Goal: Information Seeking & Learning: Find specific fact

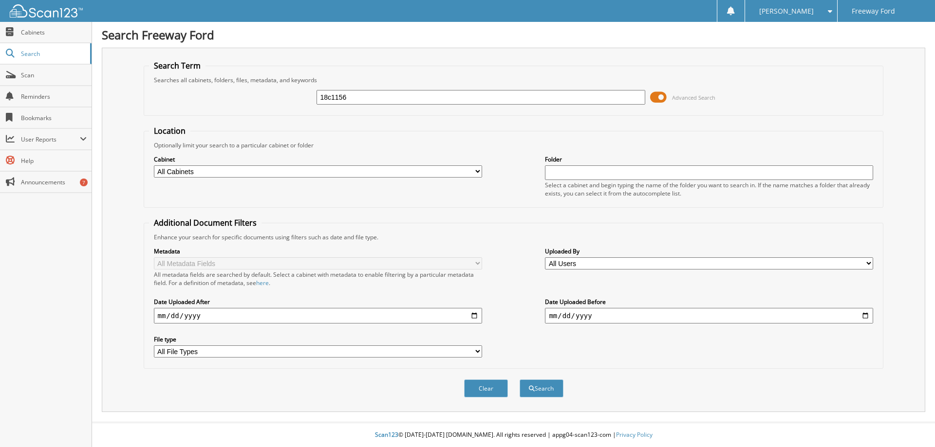
type input "18c1156"
click at [520, 380] on button "Search" at bounding box center [542, 389] width 44 height 18
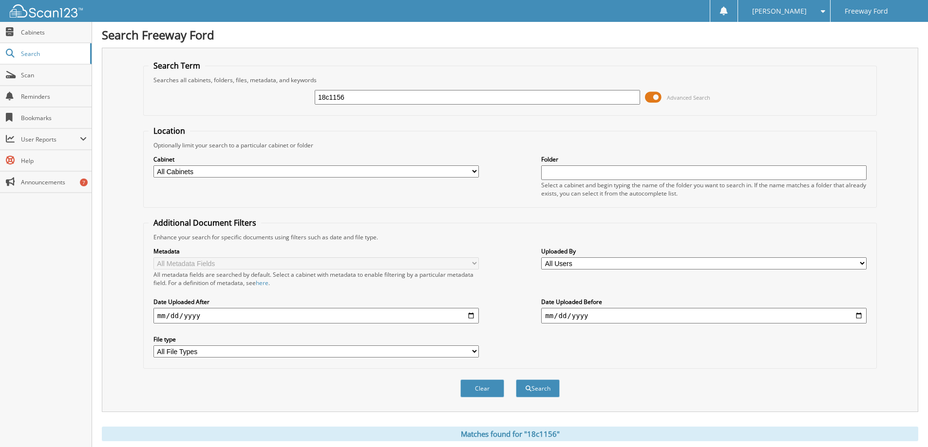
click at [329, 100] on input "18c1156" at bounding box center [477, 97] width 325 height 15
type input "18C1156"
click at [516, 380] on button "Search" at bounding box center [538, 389] width 44 height 18
click at [34, 57] on span "Search" at bounding box center [53, 54] width 64 height 8
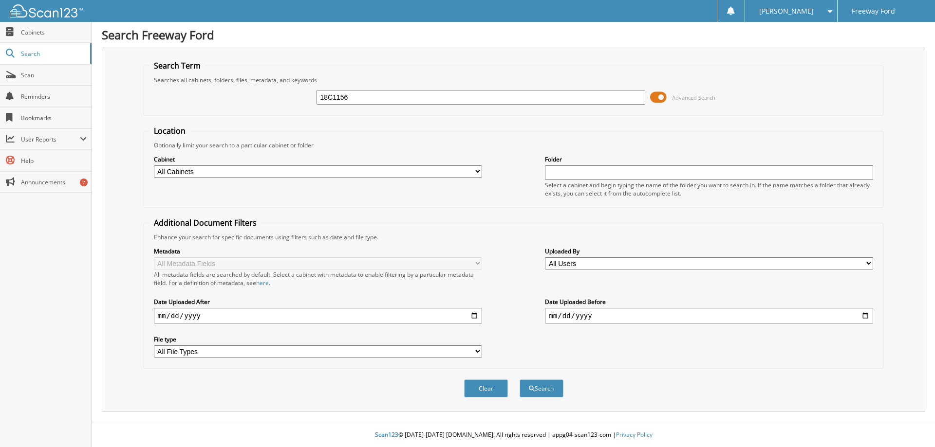
click at [338, 100] on input "18C1156" at bounding box center [480, 97] width 328 height 15
drag, startPoint x: 336, startPoint y: 97, endPoint x: 340, endPoint y: 107, distance: 10.5
click at [336, 98] on input "18C1156" at bounding box center [480, 97] width 328 height 15
type input "18C1156"
click at [520, 380] on button "Search" at bounding box center [542, 389] width 44 height 18
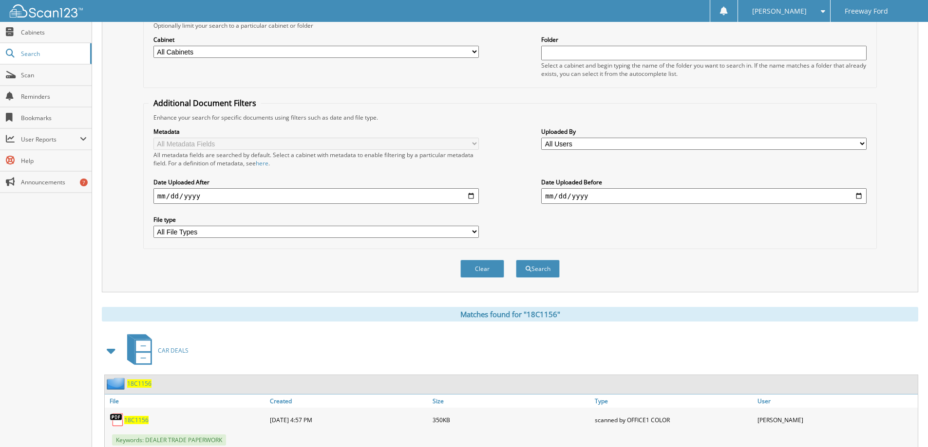
scroll to position [191, 0]
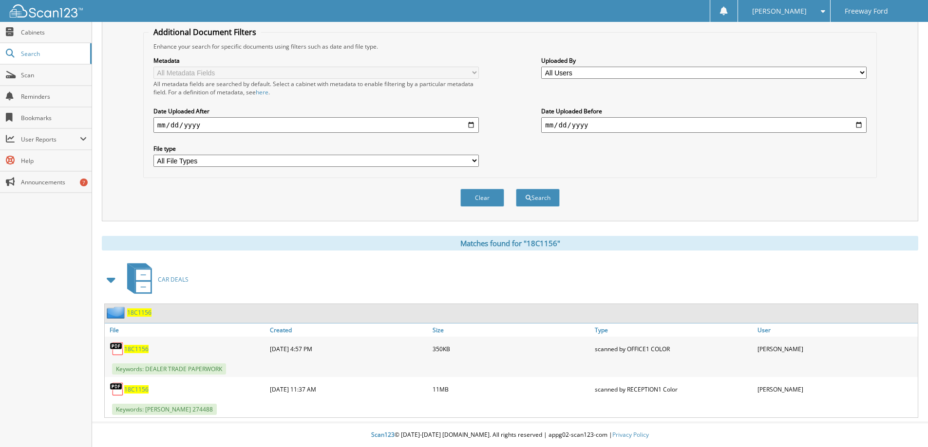
click at [133, 389] on span "18C1156" at bounding box center [136, 390] width 24 height 8
